Goal: Task Accomplishment & Management: Manage account settings

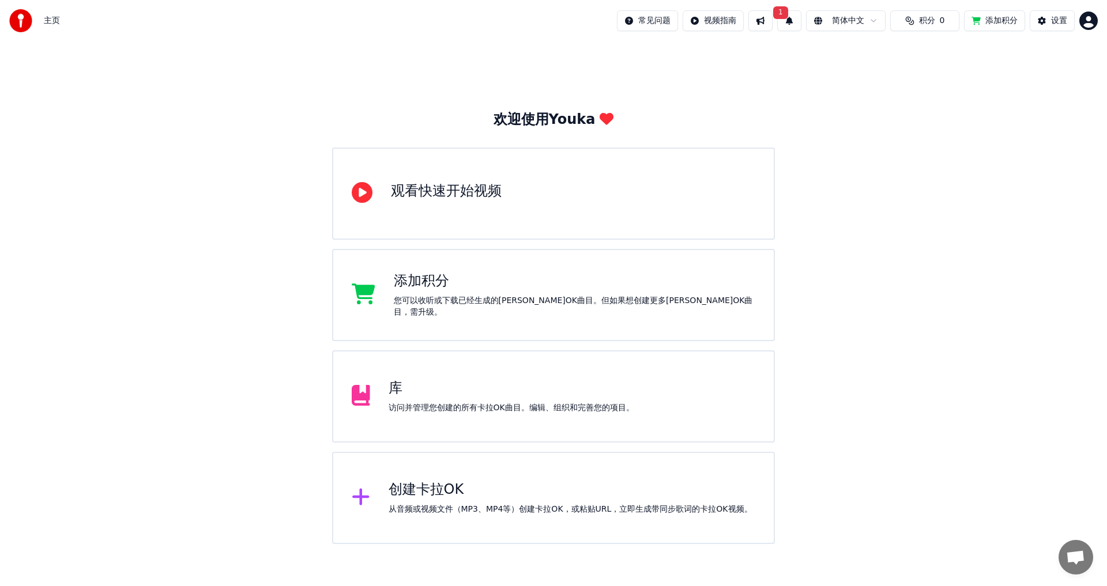
click at [777, 22] on button "1" at bounding box center [789, 20] width 24 height 21
click at [865, 50] on button "更新" at bounding box center [866, 57] width 36 height 21
click at [919, 25] on span "积分" at bounding box center [927, 21] width 16 height 12
click at [914, 82] on button "刷新" at bounding box center [915, 86] width 45 height 21
